Goal: Information Seeking & Learning: Find specific fact

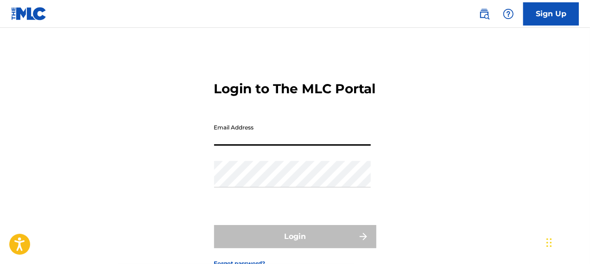
click at [252, 146] on input "Email Address" at bounding box center [292, 132] width 157 height 26
type input "[EMAIL_ADDRESS][DOMAIN_NAME]"
click at [65, 171] on div "Login to The MLC Portal Email Address [EMAIL_ADDRESS][DOMAIN_NAME] Password Log…" at bounding box center [295, 166] width 590 height 231
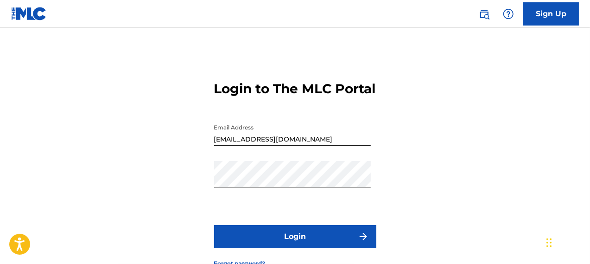
click at [141, 147] on div "Login to The MLC Portal Email Address [EMAIL_ADDRESS][DOMAIN_NAME] Password Log…" at bounding box center [295, 166] width 590 height 231
click at [314, 248] on button "Login" at bounding box center [295, 236] width 162 height 23
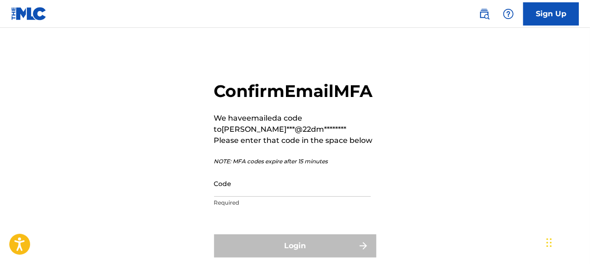
click at [251, 196] on input "Code" at bounding box center [292, 183] width 157 height 26
paste input "892542"
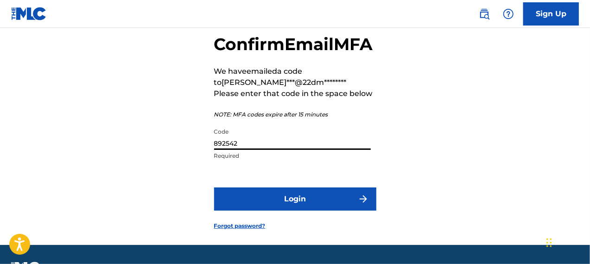
scroll to position [46, 0]
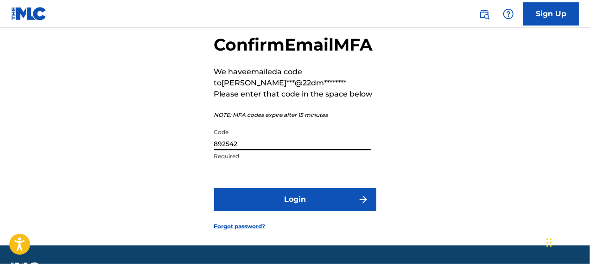
type input "892542"
click at [297, 211] on button "Login" at bounding box center [295, 199] width 162 height 23
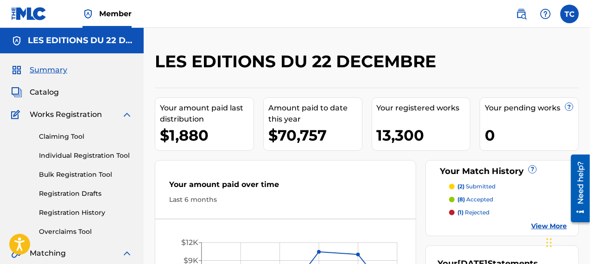
click at [38, 90] on span "Catalog" at bounding box center [44, 92] width 29 height 11
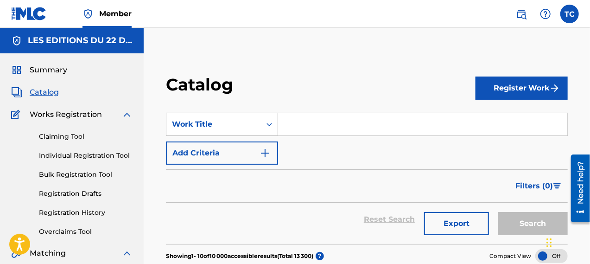
click at [234, 125] on div "Work Title" at bounding box center [222, 124] width 112 height 23
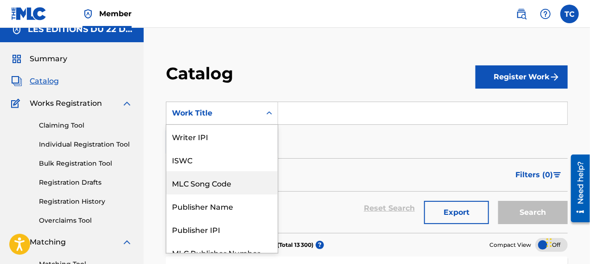
scroll to position [11, 0]
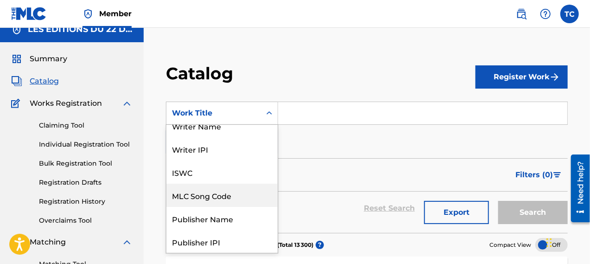
click at [189, 192] on div "MLC Song Code" at bounding box center [221, 195] width 111 height 23
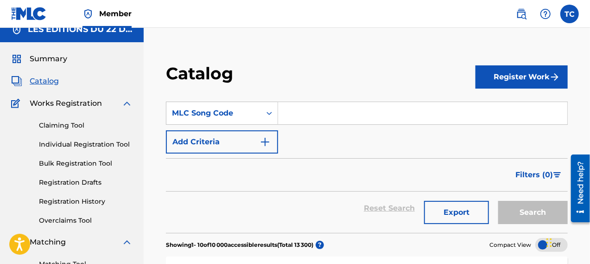
click at [301, 103] on input "Search Form" at bounding box center [422, 113] width 289 height 22
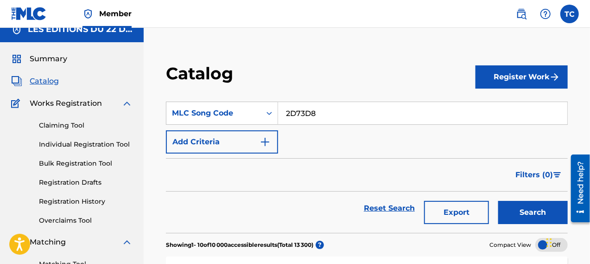
type input "2D73D8"
click at [498, 201] on button "Search" at bounding box center [533, 212] width 70 height 23
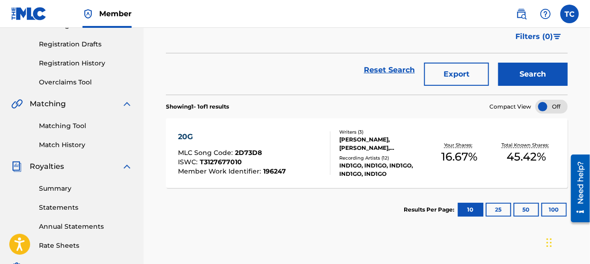
scroll to position [150, 0]
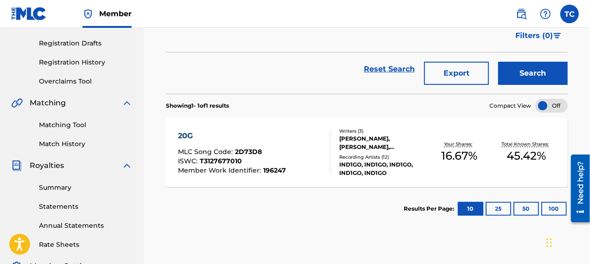
click at [187, 132] on div "20G" at bounding box center [232, 135] width 108 height 11
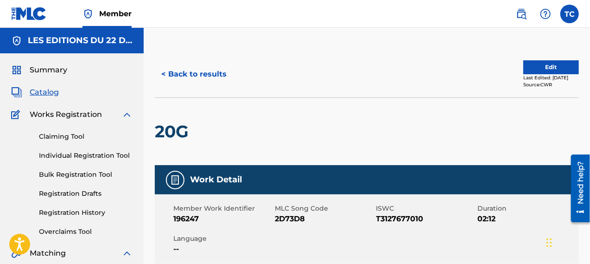
click at [181, 71] on button "< Back to results" at bounding box center [194, 74] width 78 height 23
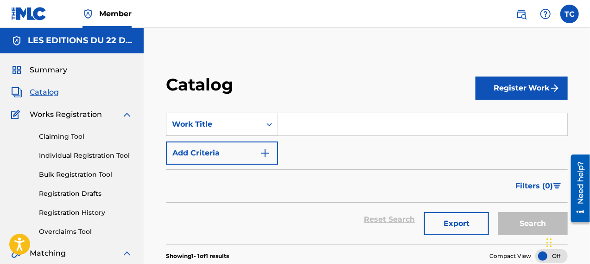
click at [220, 120] on div "Work Title" at bounding box center [213, 124] width 95 height 18
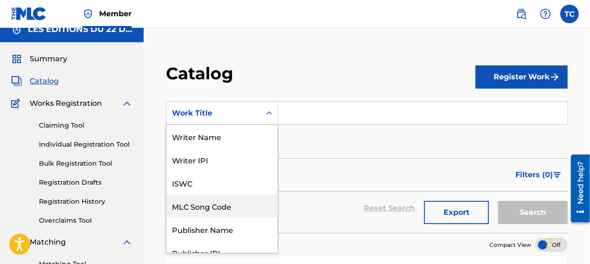
click at [193, 208] on div "MLC Song Code" at bounding box center [221, 205] width 111 height 23
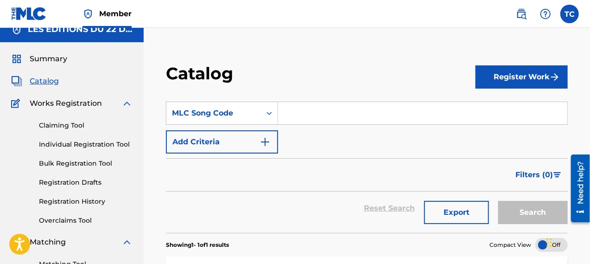
click at [309, 113] on input "Search Form" at bounding box center [422, 113] width 289 height 22
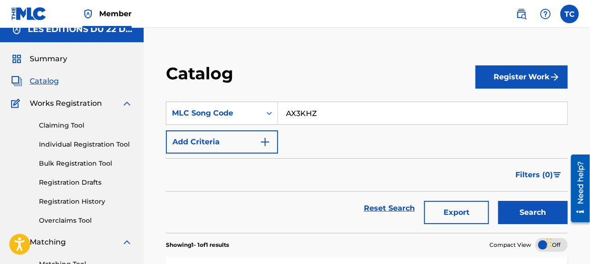
type input "AX3KHZ"
click at [498, 201] on button "Search" at bounding box center [533, 212] width 70 height 23
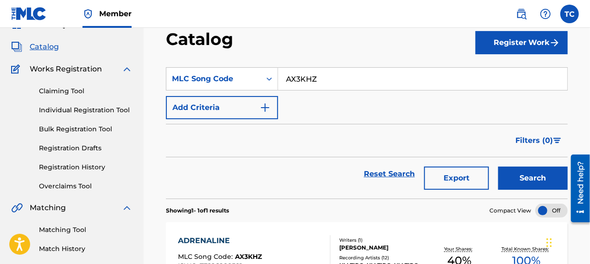
scroll to position [104, 0]
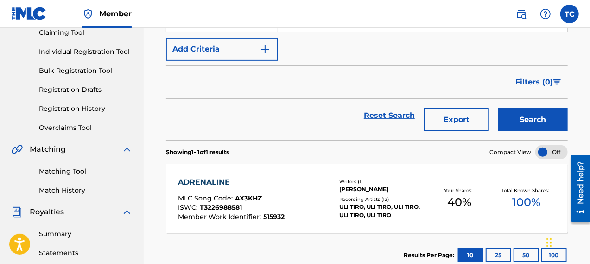
click at [190, 177] on div "ADRENALINE" at bounding box center [231, 182] width 107 height 11
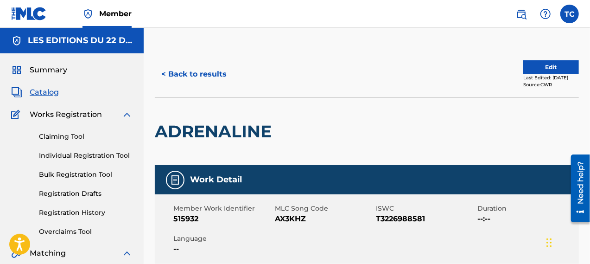
click at [179, 71] on button "< Back to results" at bounding box center [194, 74] width 78 height 23
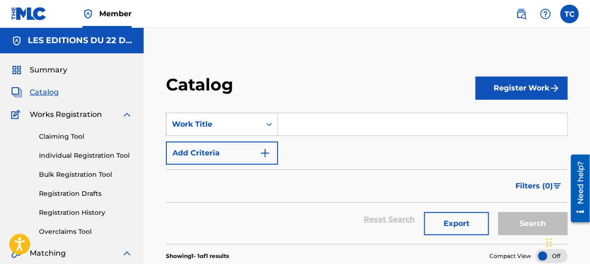
click at [202, 124] on div "Work Title" at bounding box center [222, 124] width 112 height 23
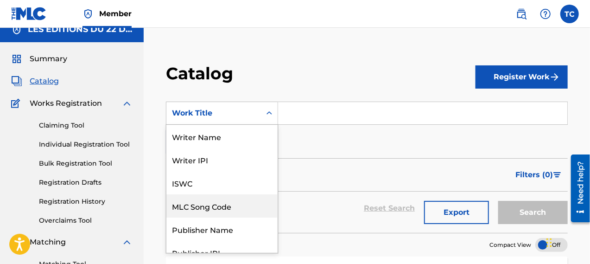
click at [197, 198] on div "MLC Song Code" at bounding box center [221, 205] width 111 height 23
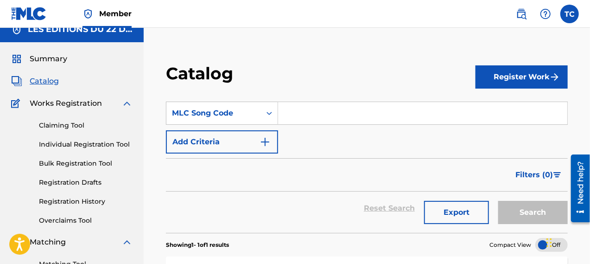
click at [308, 109] on input "Search Form" at bounding box center [422, 113] width 289 height 22
click at [324, 114] on input "Search Form" at bounding box center [422, 113] width 289 height 22
paste input "R6248G"
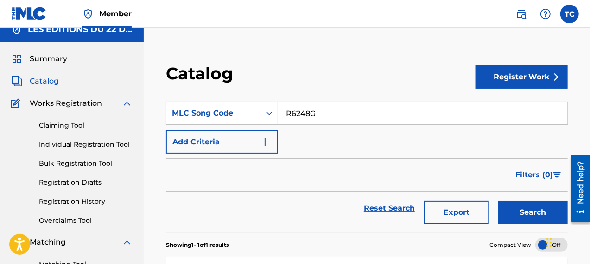
type input "R6248G"
click at [527, 211] on button "Search" at bounding box center [533, 212] width 70 height 23
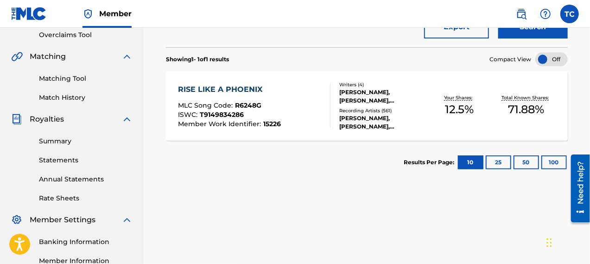
scroll to position [196, 0]
click at [195, 89] on div "RISE LIKE A PHOENIX" at bounding box center [229, 89] width 103 height 11
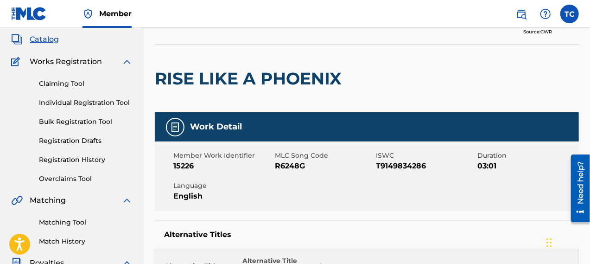
scroll to position [26, 0]
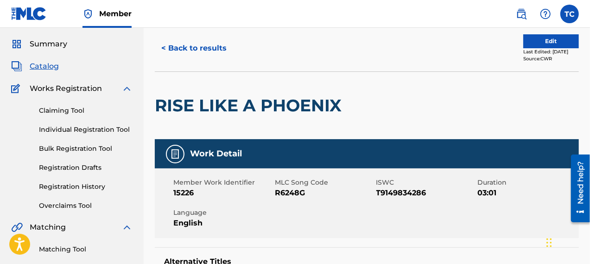
click at [179, 43] on button "< Back to results" at bounding box center [194, 48] width 78 height 23
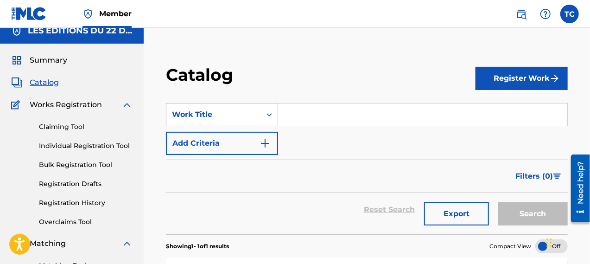
click at [212, 123] on div "Work Title" at bounding box center [222, 114] width 112 height 23
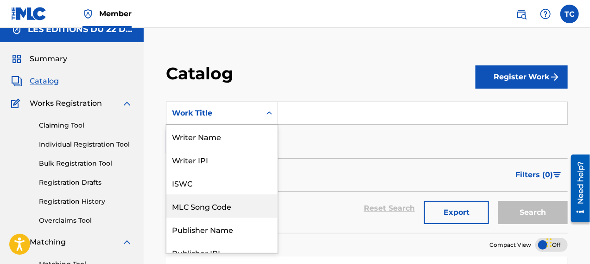
click at [202, 207] on div "MLC Song Code" at bounding box center [221, 205] width 111 height 23
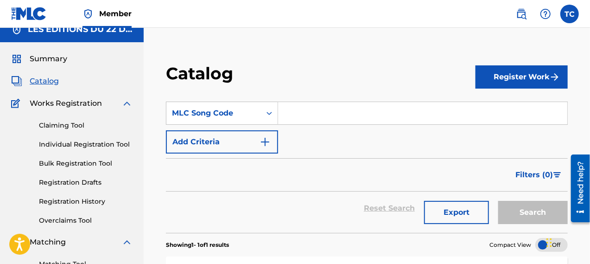
click at [327, 105] on input "Search Form" at bounding box center [422, 113] width 289 height 22
paste input "RO18OA"
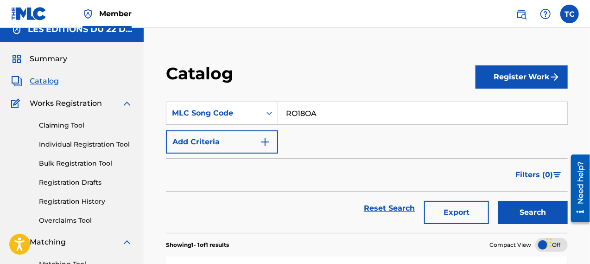
type input "RO18OA"
click at [542, 209] on button "Search" at bounding box center [533, 212] width 70 height 23
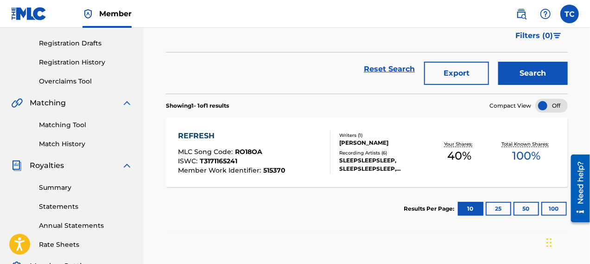
scroll to position [196, 0]
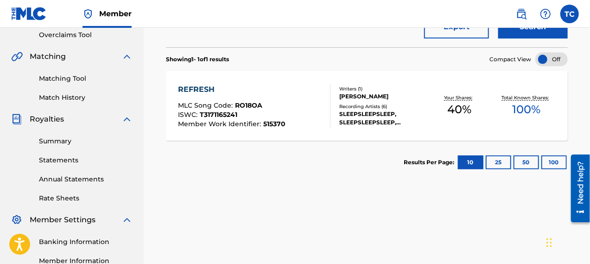
click at [191, 88] on div "REFRESH" at bounding box center [232, 89] width 108 height 11
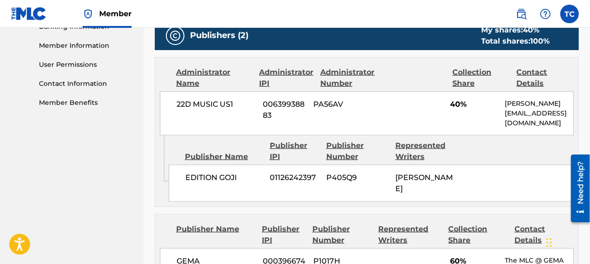
scroll to position [417, 0]
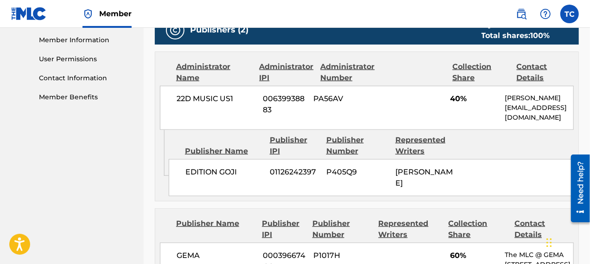
click at [322, 96] on span "PA56AV" at bounding box center [342, 98] width 59 height 11
